Goal: Information Seeking & Learning: Find specific fact

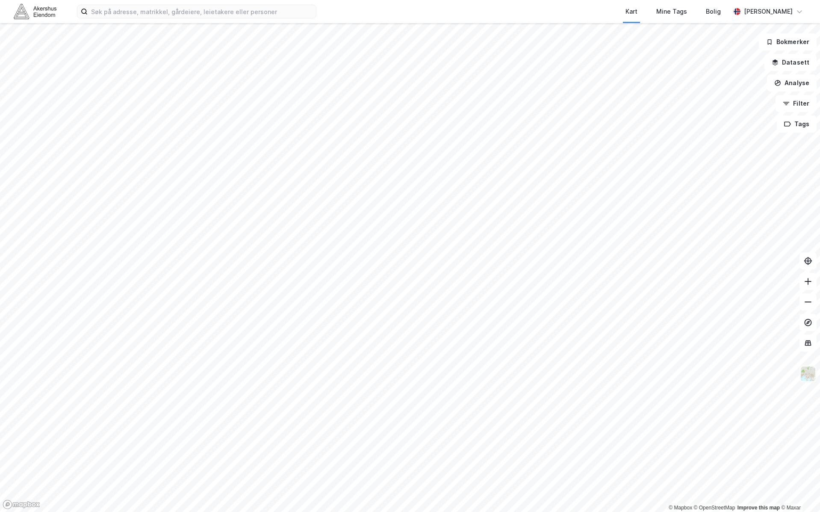
click at [812, 377] on img at bounding box center [808, 374] width 16 height 16
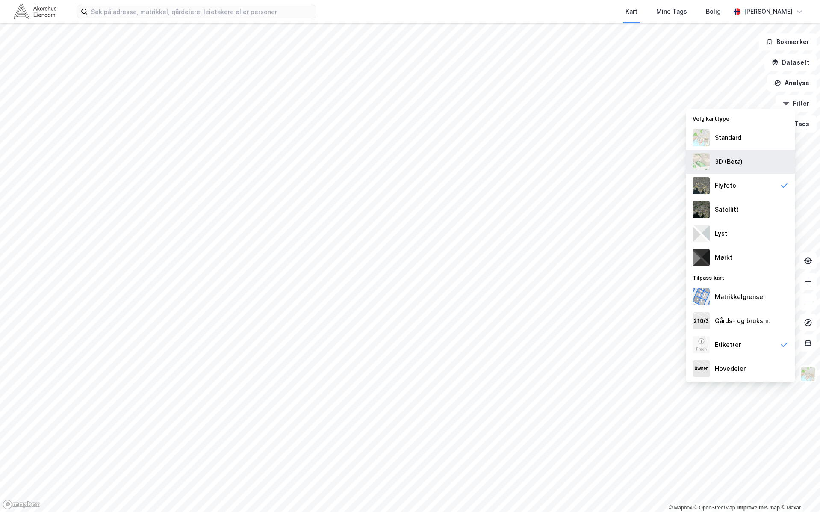
click at [732, 153] on div "3D (Beta)" at bounding box center [740, 162] width 109 height 24
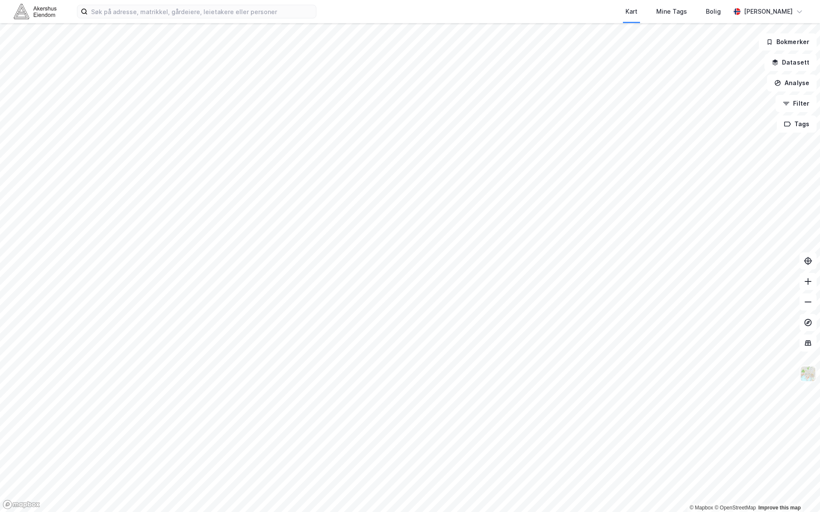
click at [809, 371] on img at bounding box center [808, 374] width 16 height 16
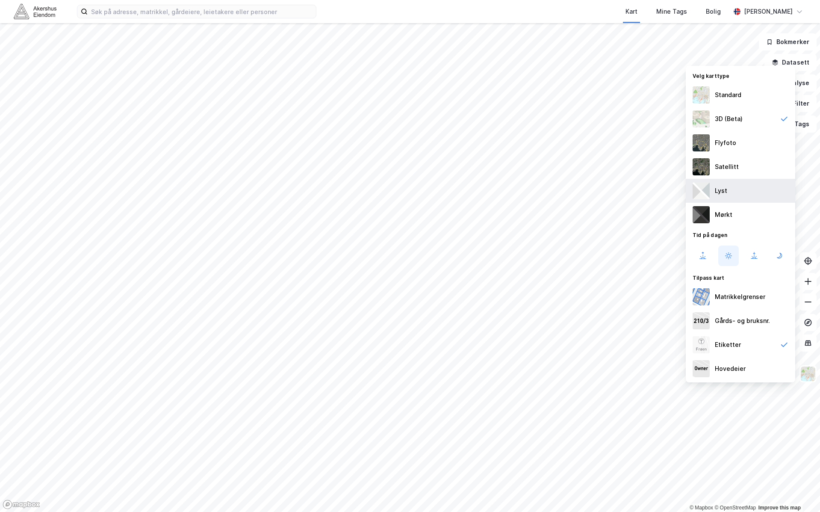
click at [728, 184] on div "Lyst" at bounding box center [740, 191] width 109 height 24
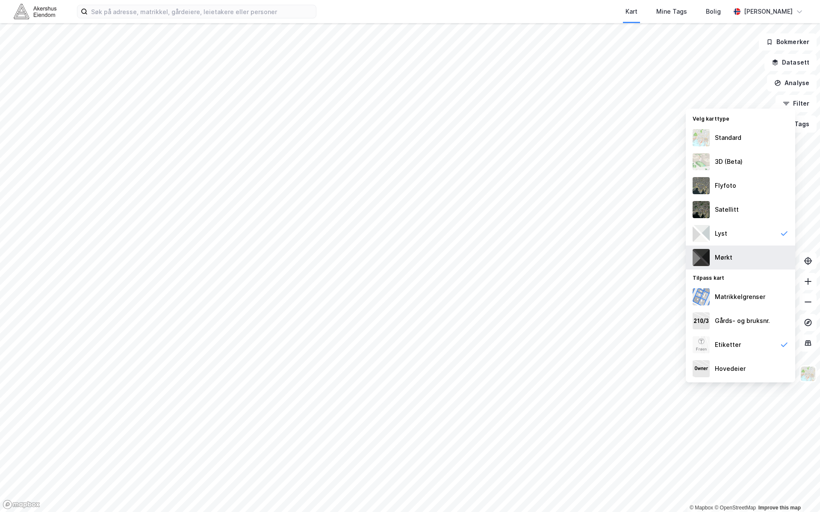
click at [735, 248] on div "Mørkt" at bounding box center [740, 257] width 109 height 24
click at [744, 234] on div "Lyst" at bounding box center [740, 233] width 109 height 24
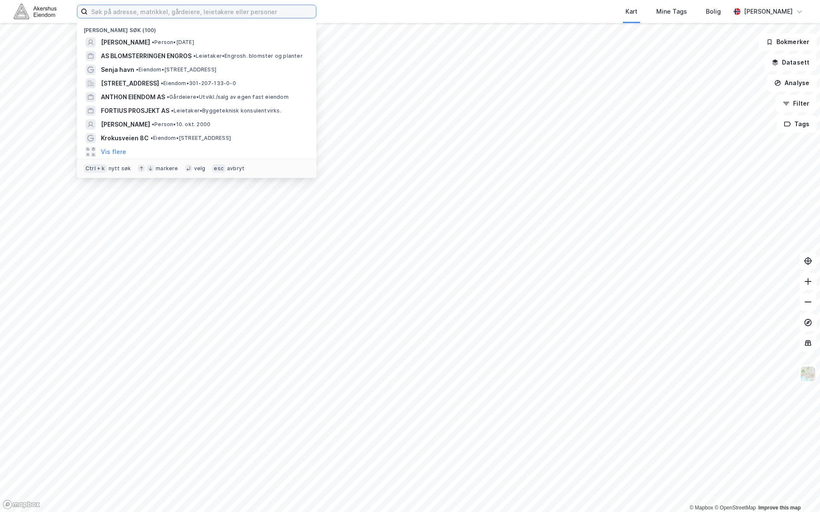
click at [162, 12] on input at bounding box center [202, 11] width 228 height 13
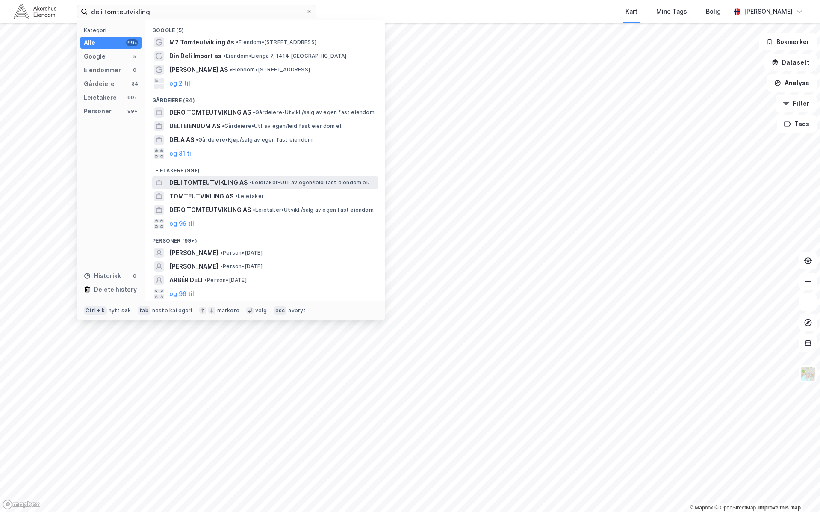
click at [231, 183] on span "DELI TOMTEUTVIKLING AS" at bounding box center [208, 182] width 78 height 10
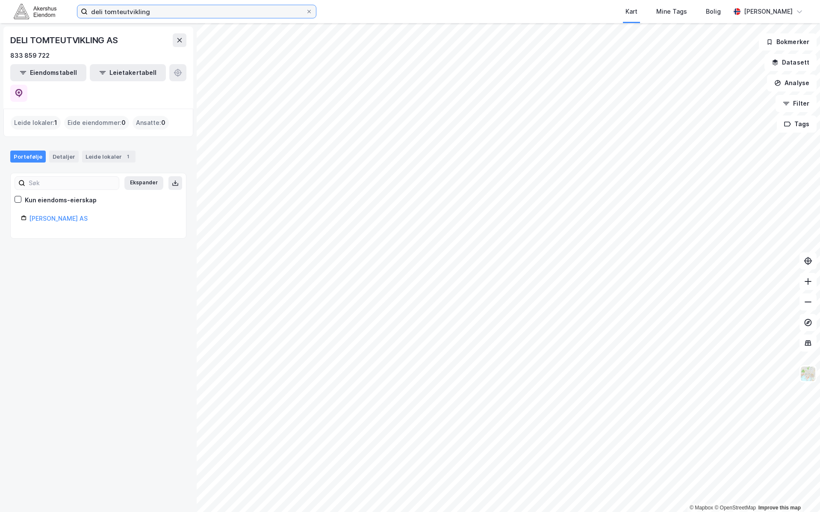
click at [157, 10] on input "deli tomteutvikling" at bounding box center [197, 11] width 218 height 13
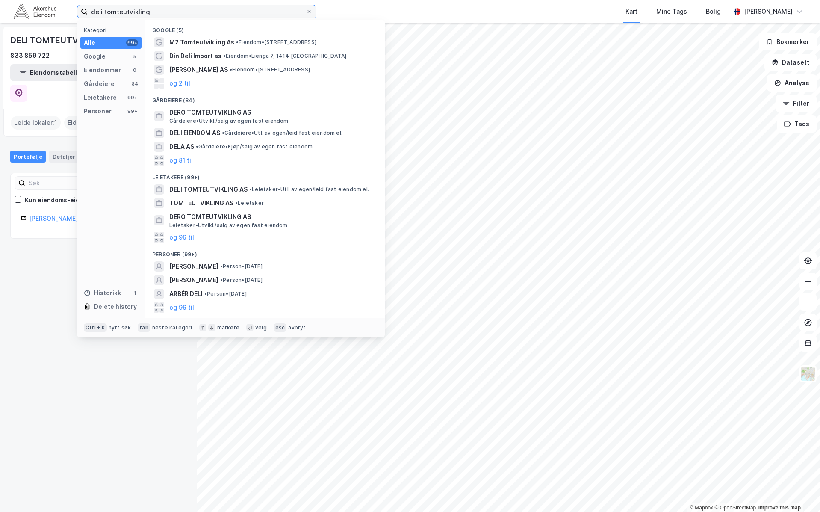
click at [157, 10] on input "deli tomteutvikling" at bounding box center [197, 11] width 218 height 13
type input "balder alle 1"
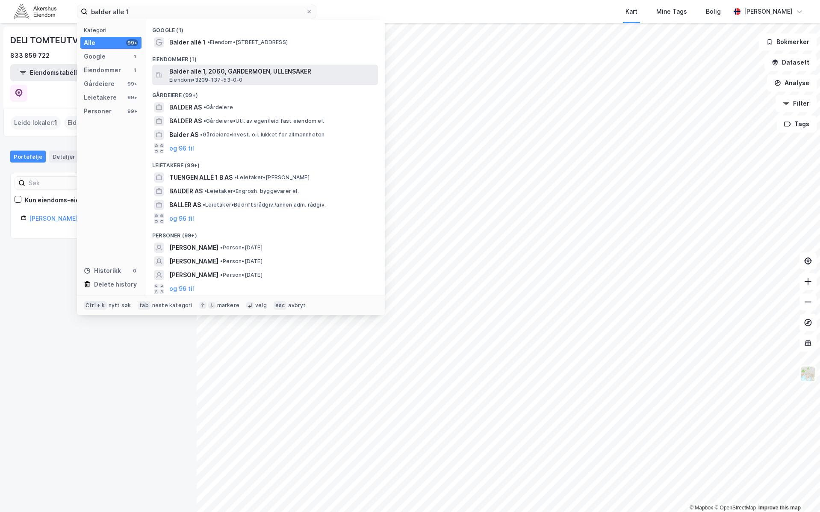
click at [230, 75] on span "Balder alle 1, 2060, GARDERMOEN, ULLENSAKER" at bounding box center [271, 71] width 205 height 10
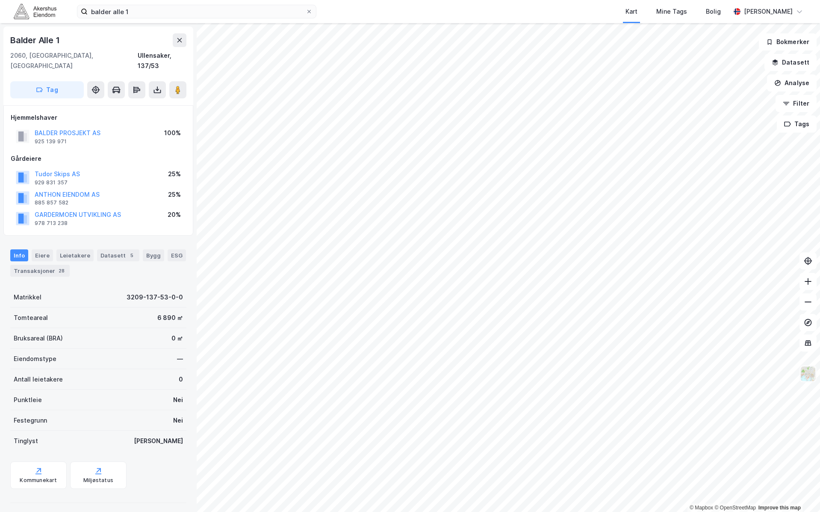
click at [809, 375] on img at bounding box center [808, 374] width 16 height 16
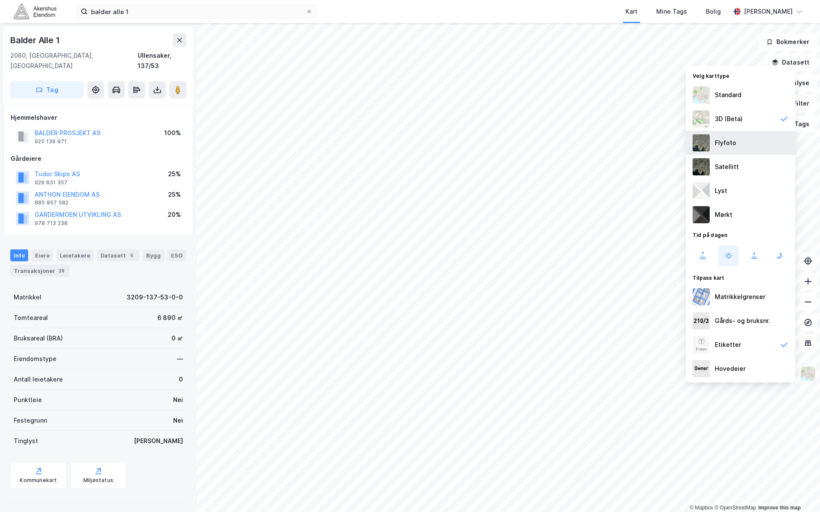
click at [723, 149] on div "Flyfoto" at bounding box center [740, 143] width 109 height 24
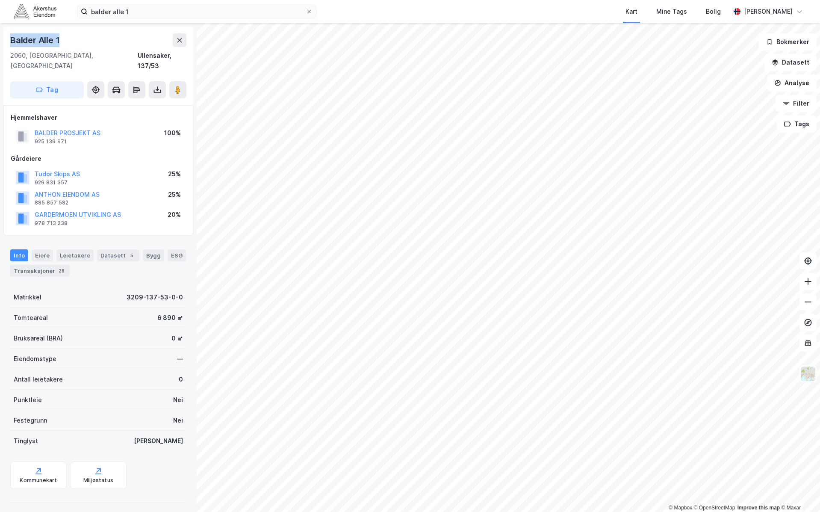
drag, startPoint x: 86, startPoint y: 39, endPoint x: 9, endPoint y: 36, distance: 77.0
click at [9, 36] on div "[STREET_ADDRESS]" at bounding box center [98, 66] width 190 height 79
copy div "Balder Alle 1"
